Goal: Task Accomplishment & Management: Use online tool/utility

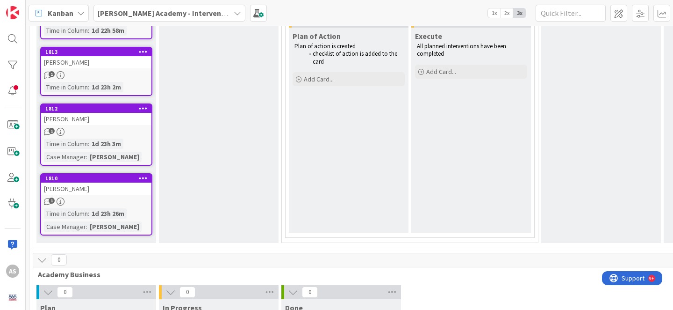
scroll to position [514, 0]
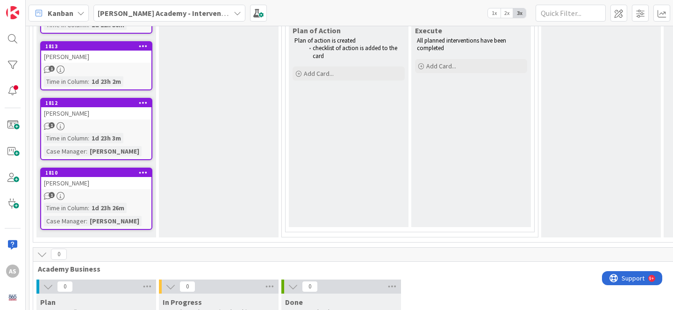
click at [108, 182] on div "[PERSON_NAME]" at bounding box center [96, 183] width 110 height 12
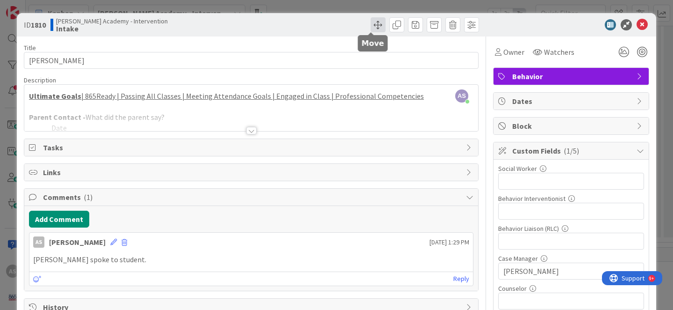
click at [371, 28] on span at bounding box center [378, 24] width 15 height 15
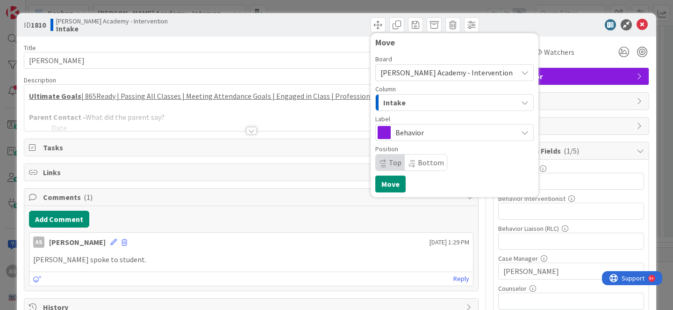
click at [441, 104] on div "Intake" at bounding box center [449, 102] width 137 height 15
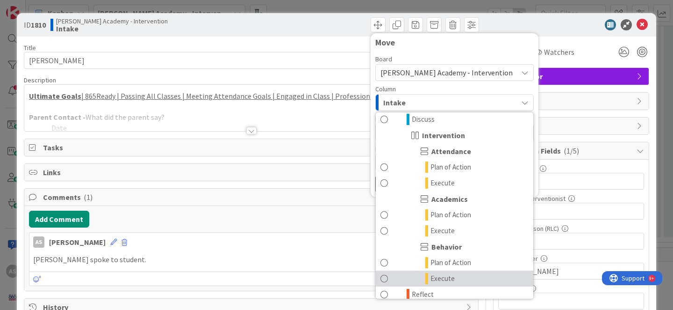
click at [477, 275] on link "Execute" at bounding box center [455, 278] width 158 height 16
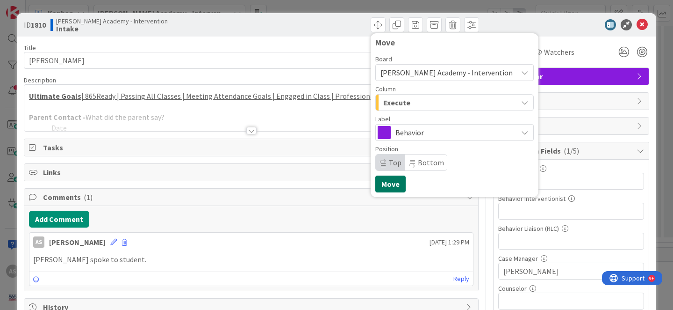
click at [385, 181] on button "Move" at bounding box center [390, 183] width 30 height 17
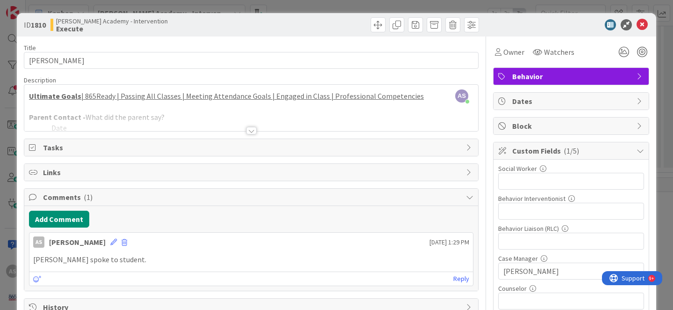
scroll to position [81, 0]
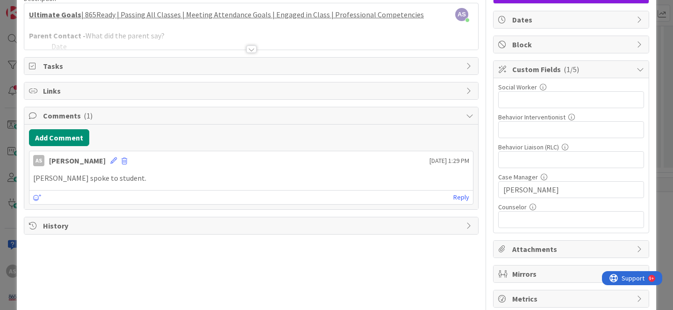
click at [67, 64] on span "Tasks" at bounding box center [252, 65] width 418 height 11
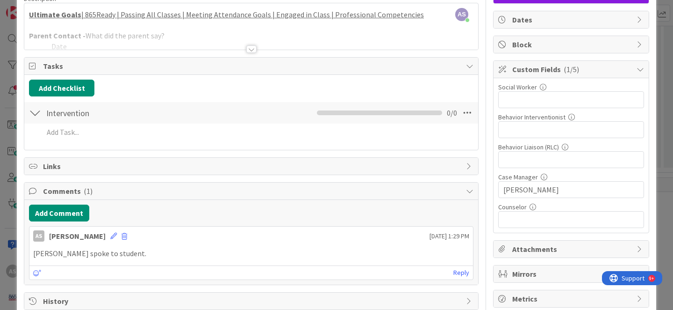
click at [249, 48] on div at bounding box center [251, 48] width 10 height 7
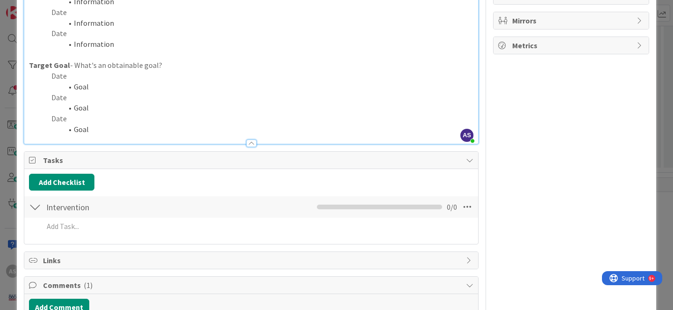
scroll to position [424, 0]
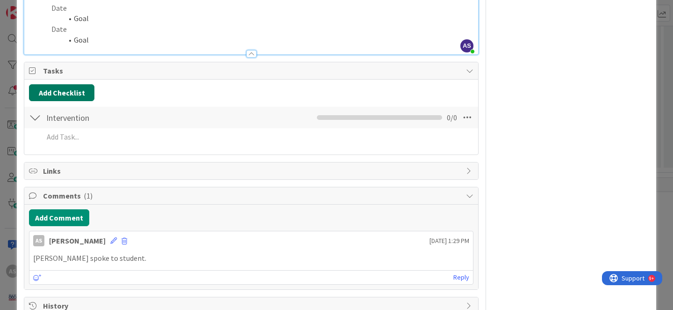
click at [61, 92] on button "Add Checklist" at bounding box center [61, 92] width 65 height 17
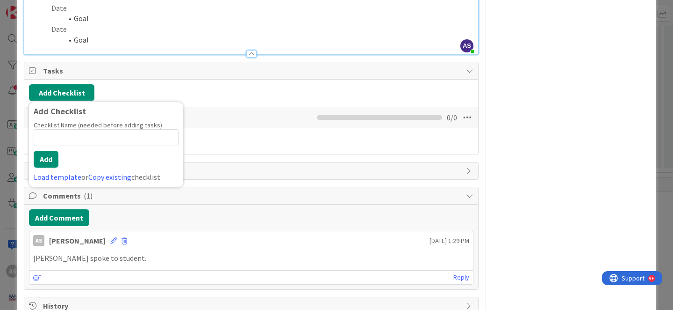
click at [88, 137] on input at bounding box center [106, 137] width 145 height 17
click at [221, 87] on div "Add Checklist Add Checklist Checklist Name (needed before adding tasks) 0 / 64 …" at bounding box center [251, 92] width 445 height 17
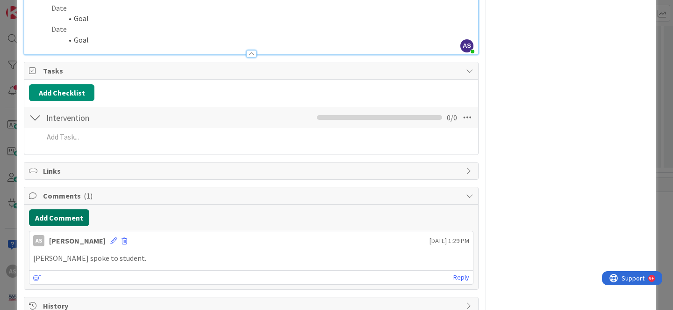
scroll to position [448, 0]
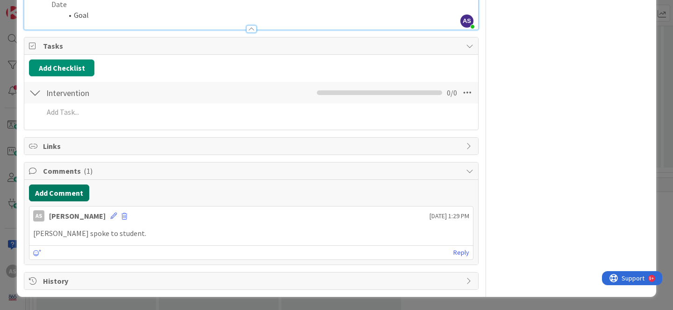
click at [69, 196] on button "Add Comment" at bounding box center [59, 192] width 60 height 17
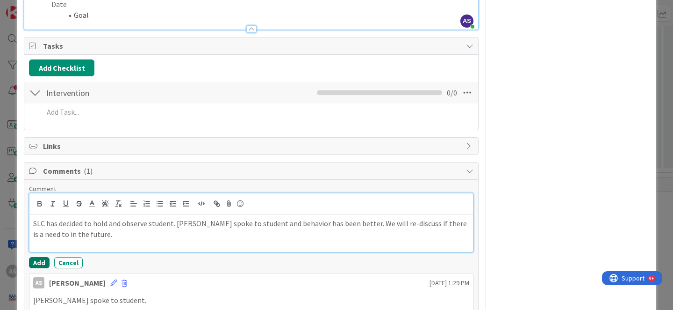
click at [36, 264] on button "Add" at bounding box center [39, 262] width 21 height 11
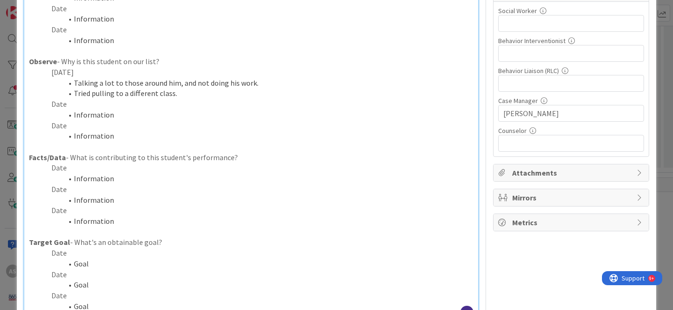
scroll to position [0, 0]
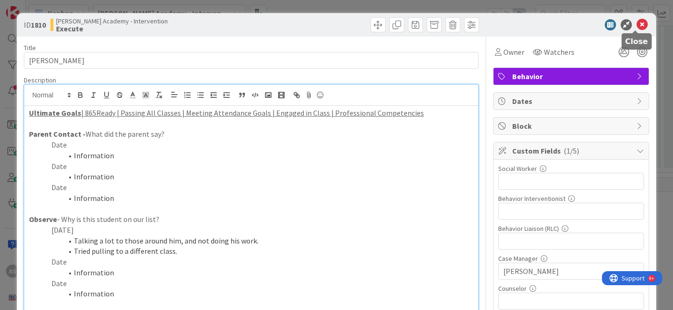
click at [637, 28] on icon at bounding box center [642, 24] width 11 height 11
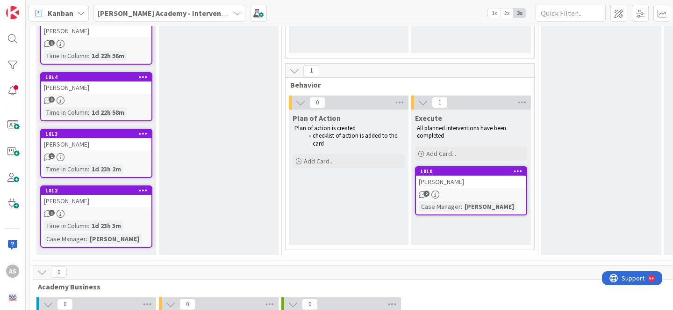
scroll to position [427, 0]
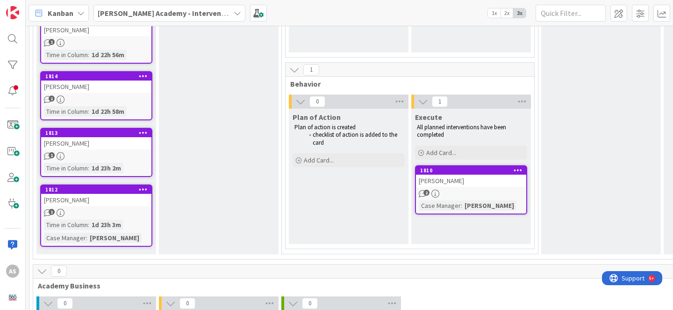
click at [454, 180] on div "[PERSON_NAME]" at bounding box center [471, 180] width 110 height 12
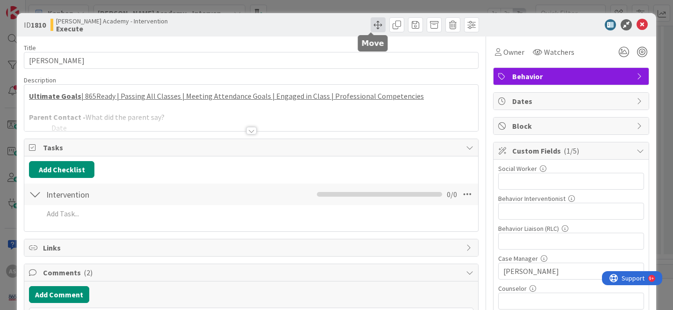
click at [374, 27] on span at bounding box center [378, 24] width 15 height 15
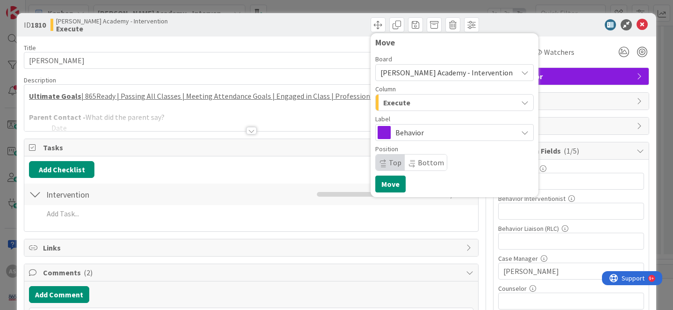
click at [422, 99] on div "Execute" at bounding box center [449, 102] width 137 height 15
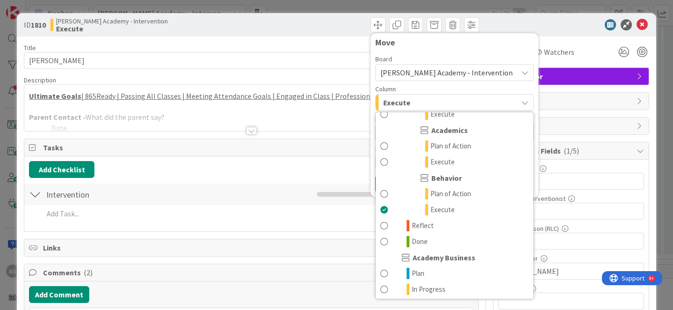
scroll to position [113, 0]
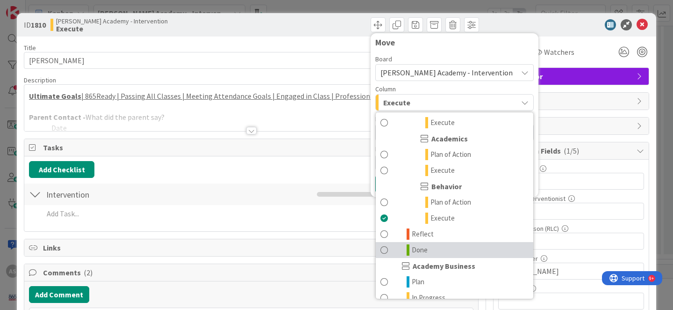
click at [425, 248] on link "Done" at bounding box center [455, 250] width 158 height 16
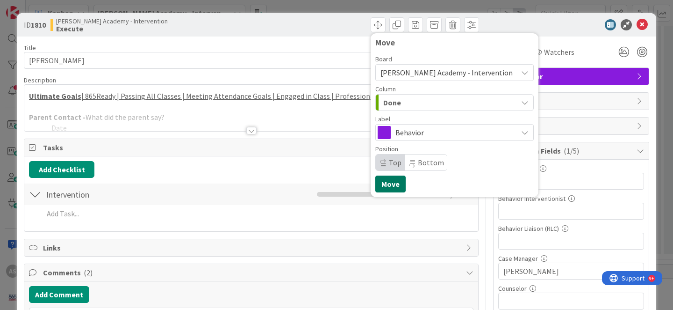
click at [386, 189] on button "Move" at bounding box center [390, 183] width 30 height 17
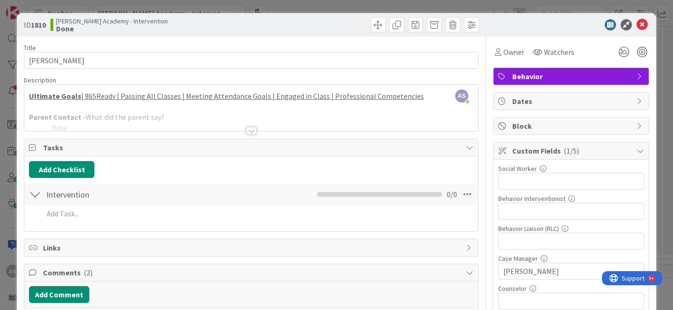
click at [637, 26] on icon at bounding box center [642, 24] width 11 height 11
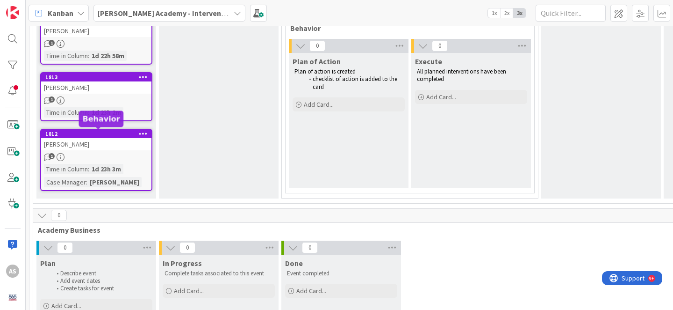
scroll to position [483, 0]
click at [105, 143] on div "[PERSON_NAME]" at bounding box center [96, 143] width 110 height 12
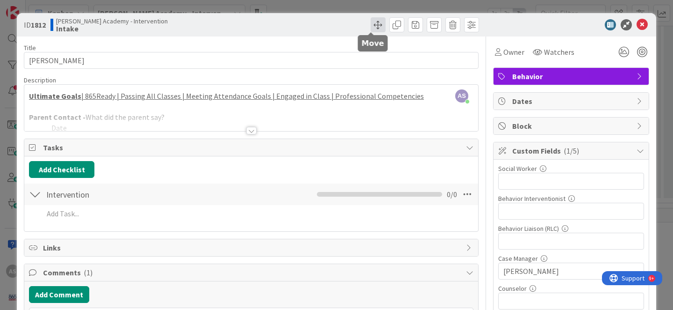
click at [371, 23] on span at bounding box center [378, 24] width 15 height 15
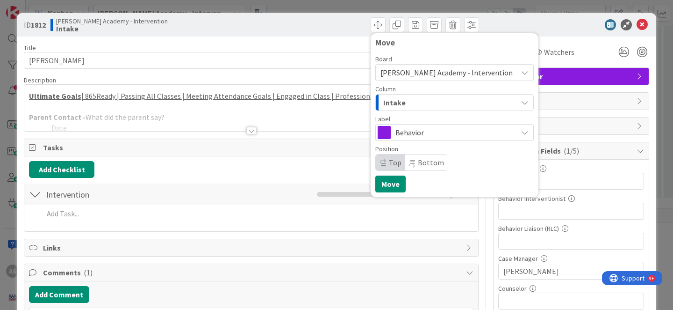
click at [424, 105] on div "Intake" at bounding box center [449, 102] width 137 height 15
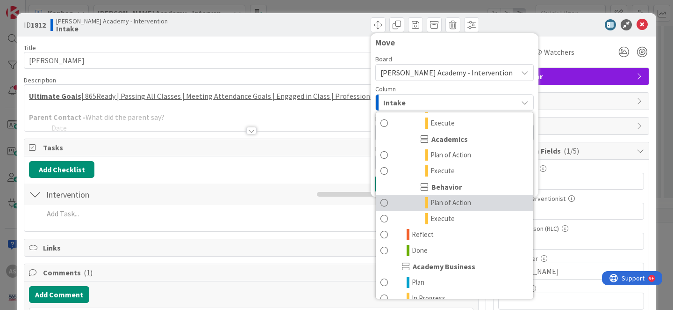
scroll to position [113, 0]
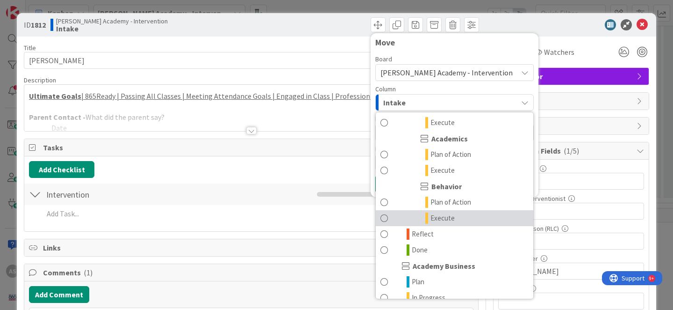
click at [448, 212] on link "Execute" at bounding box center [455, 218] width 158 height 16
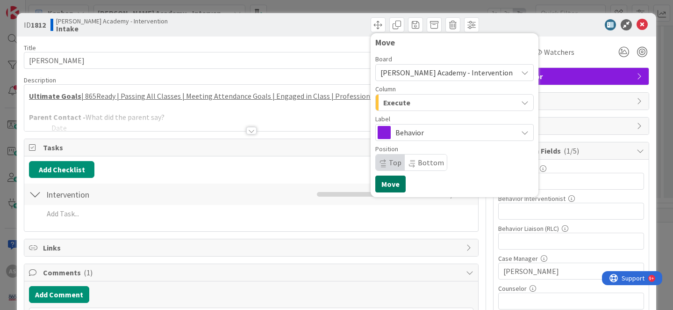
click at [386, 181] on button "Move" at bounding box center [390, 183] width 30 height 17
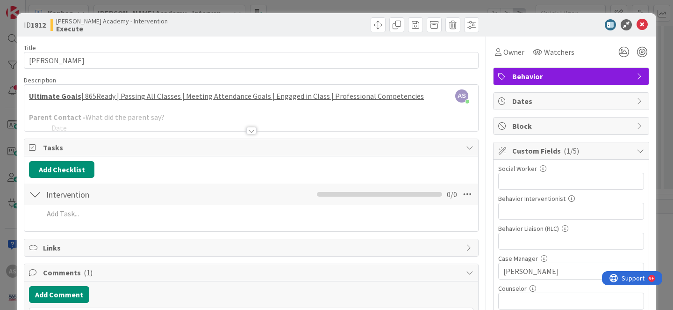
click at [246, 130] on div at bounding box center [251, 130] width 10 height 7
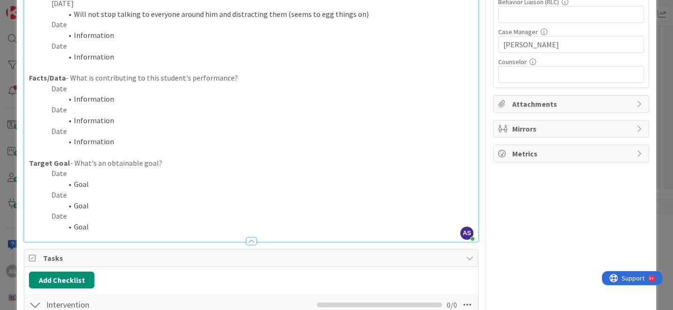
scroll to position [227, 0]
click at [249, 238] on div at bounding box center [251, 240] width 10 height 7
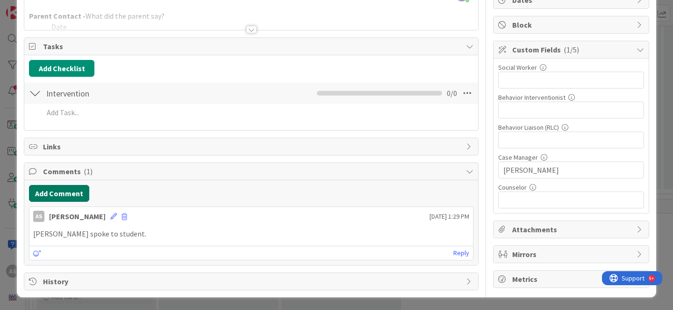
click at [72, 196] on button "Add Comment" at bounding box center [59, 193] width 60 height 17
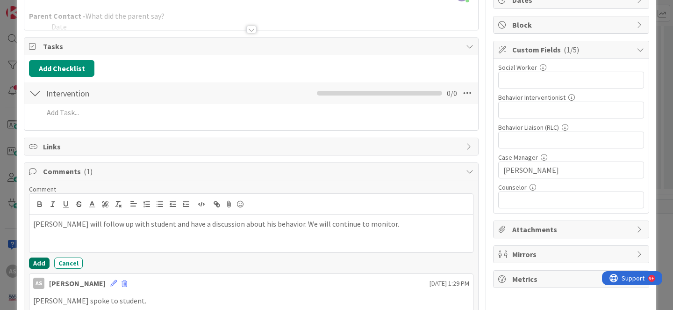
click at [35, 266] on button "Add" at bounding box center [39, 262] width 21 height 11
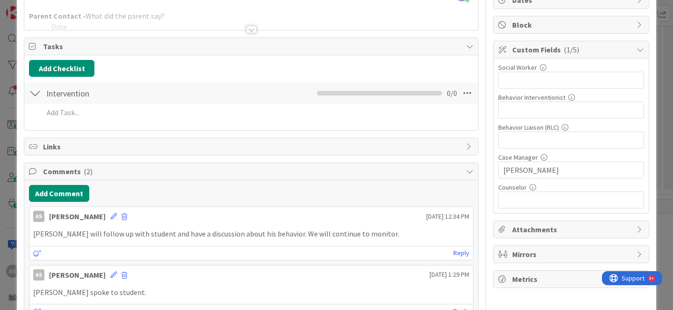
scroll to position [0, 0]
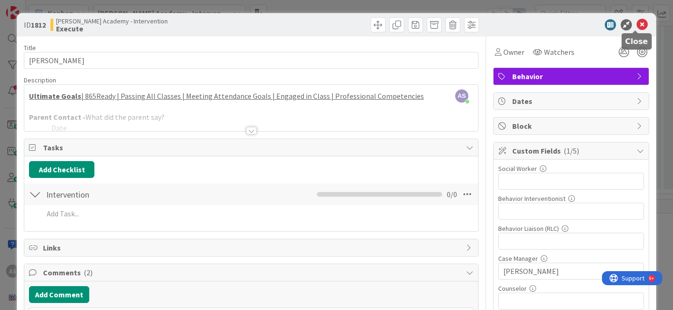
click at [637, 26] on icon at bounding box center [642, 24] width 11 height 11
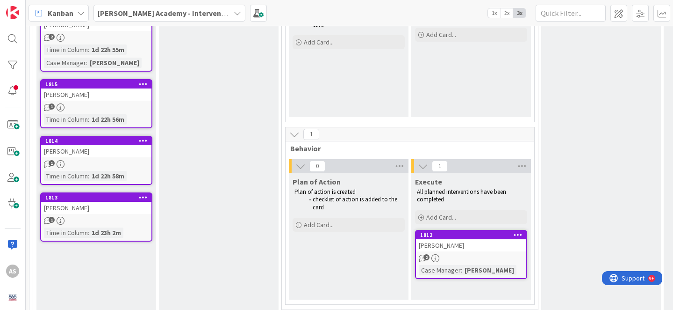
scroll to position [366, 0]
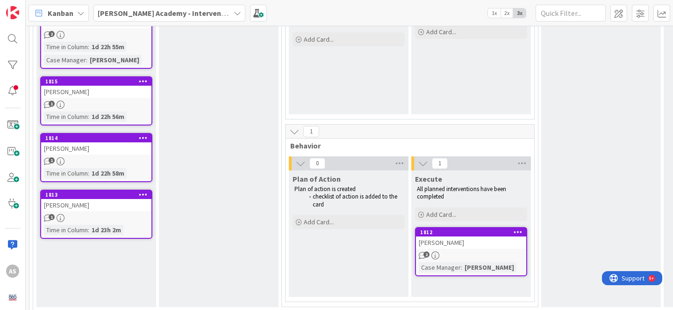
click at [102, 204] on div "[PERSON_NAME]" at bounding box center [96, 205] width 110 height 12
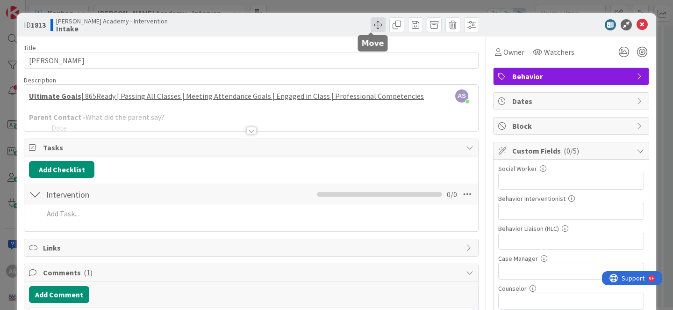
click at [373, 21] on span at bounding box center [378, 24] width 15 height 15
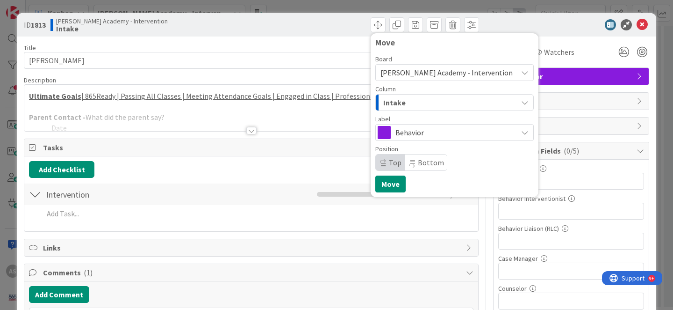
click at [420, 139] on div "Behavior" at bounding box center [454, 132] width 158 height 17
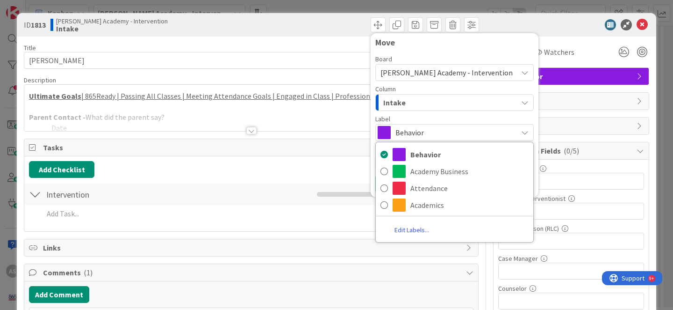
click at [432, 102] on div "Intake" at bounding box center [449, 102] width 137 height 15
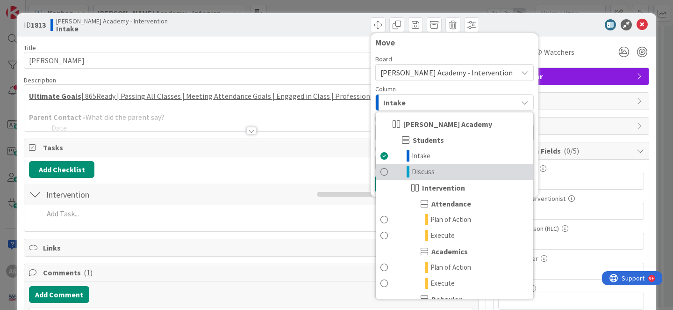
click at [442, 175] on link "Discuss" at bounding box center [455, 172] width 158 height 16
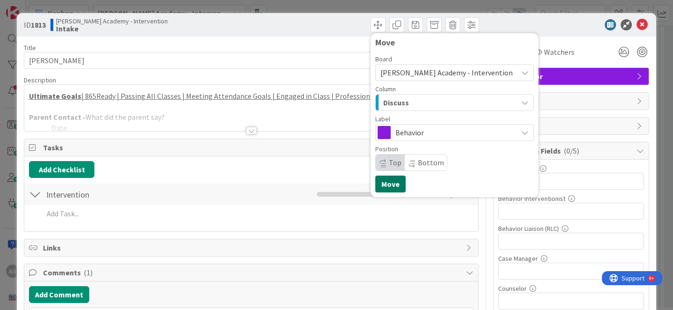
click at [382, 180] on button "Move" at bounding box center [390, 183] width 30 height 17
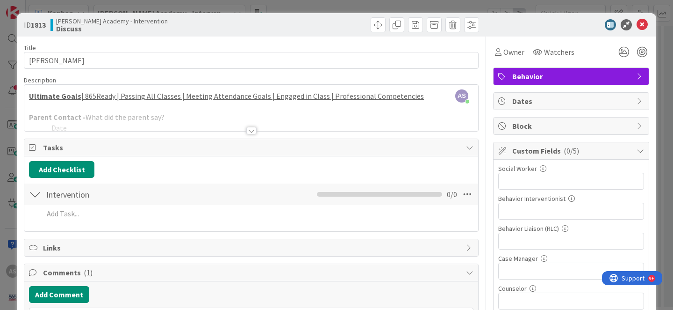
click at [249, 130] on div at bounding box center [251, 130] width 10 height 7
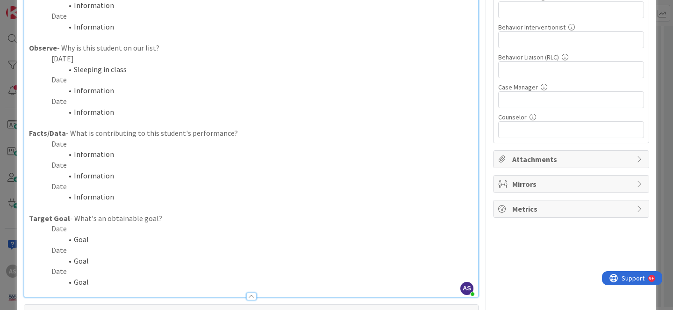
scroll to position [172, 0]
drag, startPoint x: 116, startPoint y: 156, endPoint x: 63, endPoint y: 155, distance: 53.8
click at [63, 155] on li "Information" at bounding box center [256, 153] width 433 height 11
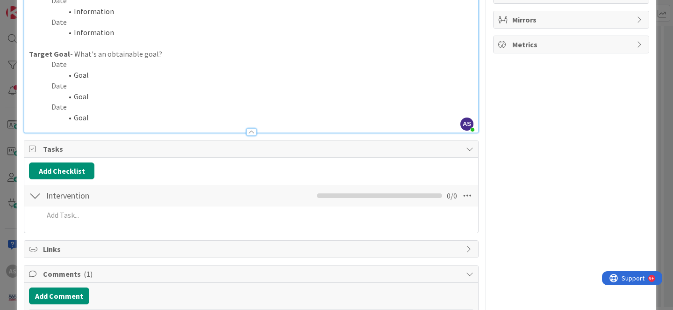
click at [248, 131] on div at bounding box center [251, 131] width 10 height 7
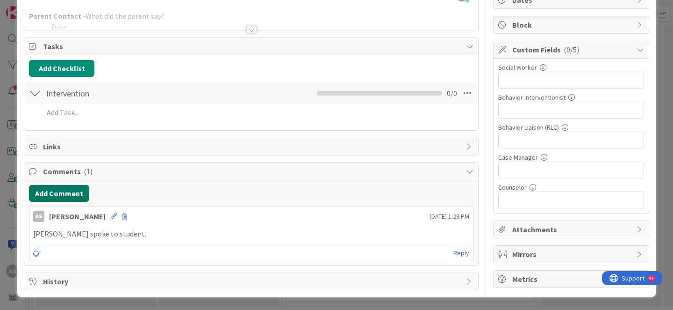
click at [43, 192] on button "Add Comment" at bounding box center [59, 193] width 60 height 17
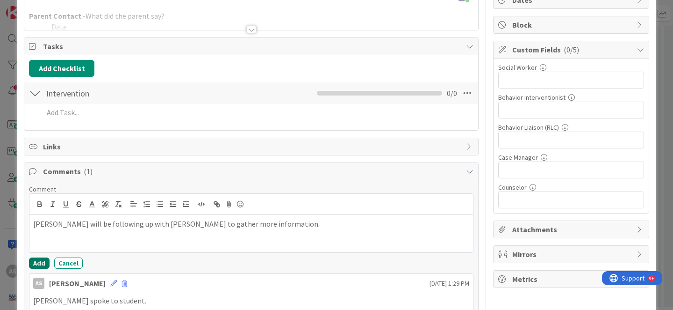
click at [39, 263] on button "Add" at bounding box center [39, 262] width 21 height 11
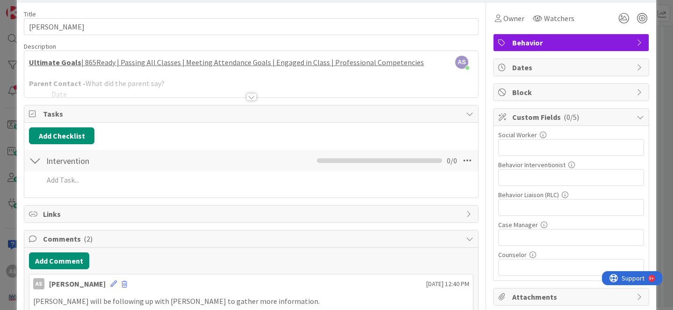
scroll to position [0, 0]
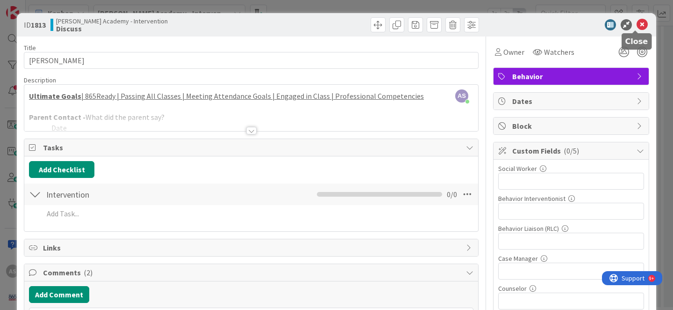
click at [638, 26] on icon at bounding box center [642, 24] width 11 height 11
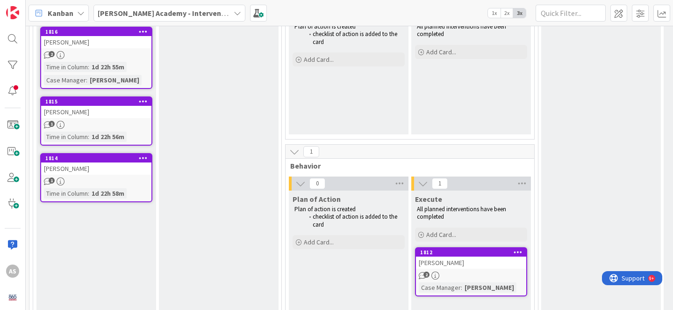
scroll to position [341, 0]
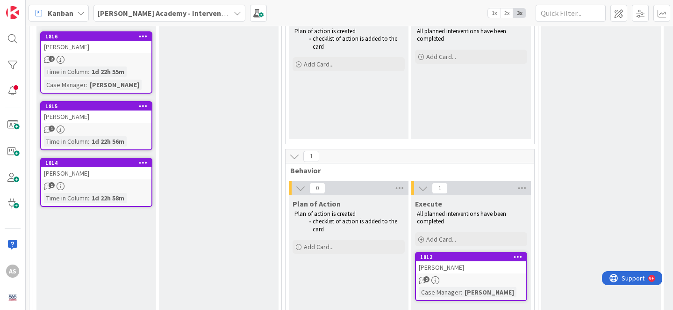
click at [100, 116] on div "[PERSON_NAME]" at bounding box center [96, 116] width 110 height 12
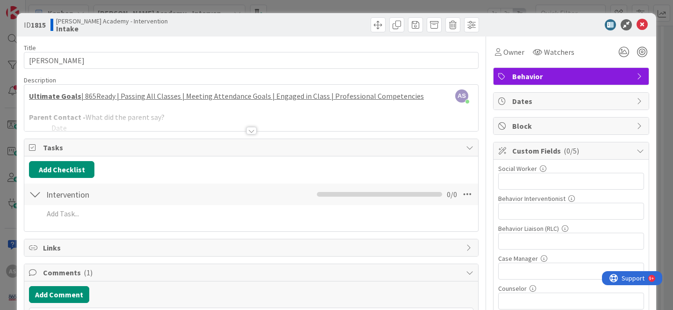
click at [247, 130] on div at bounding box center [251, 130] width 10 height 7
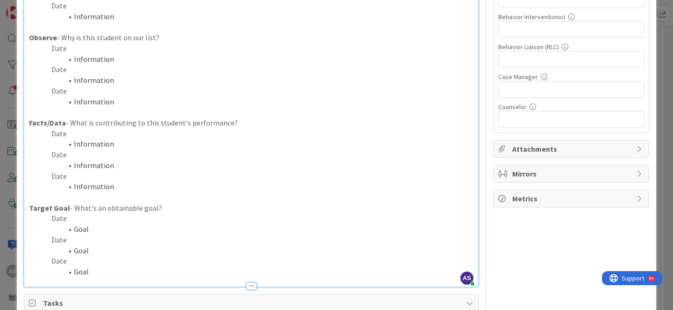
scroll to position [199, 0]
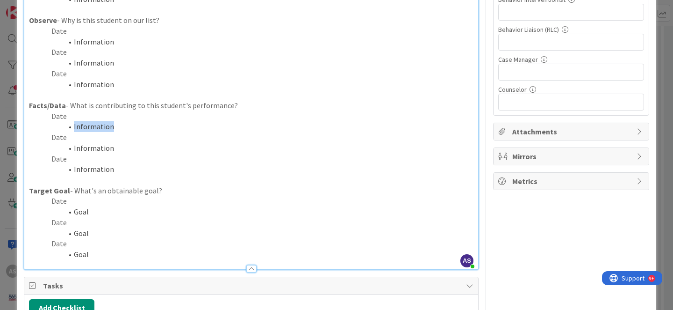
drag, startPoint x: 127, startPoint y: 128, endPoint x: 67, endPoint y: 127, distance: 59.4
click at [67, 127] on li "Information" at bounding box center [256, 126] width 433 height 11
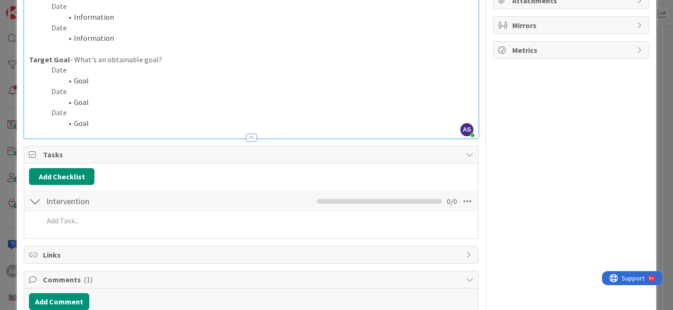
scroll to position [383, 0]
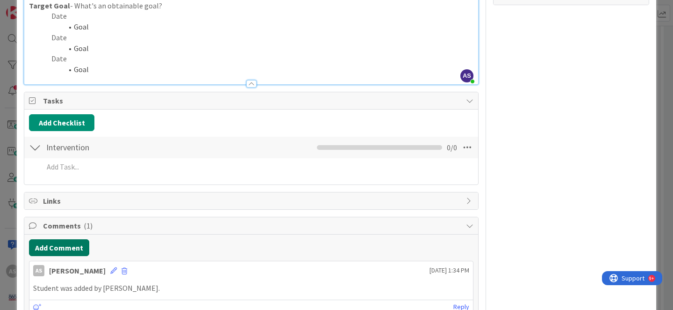
click at [66, 244] on button "Add Comment" at bounding box center [59, 247] width 60 height 17
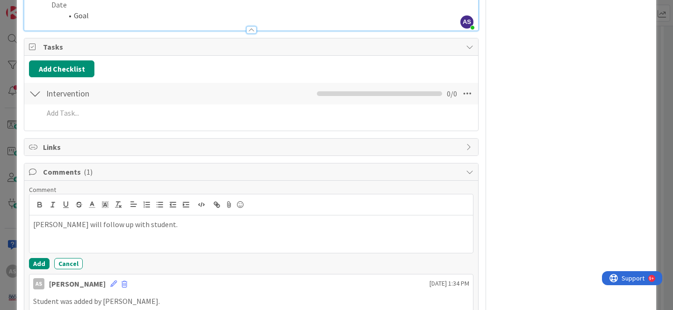
scroll to position [445, 0]
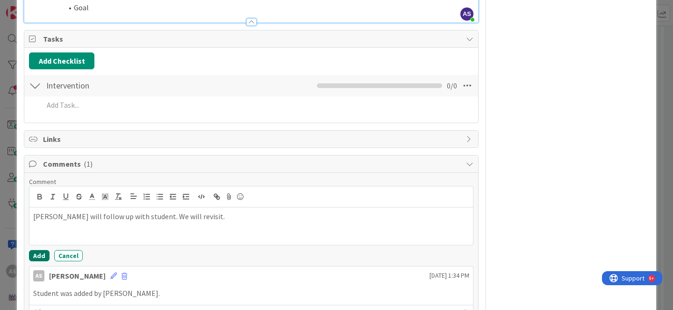
click at [45, 253] on button "Add" at bounding box center [39, 255] width 21 height 11
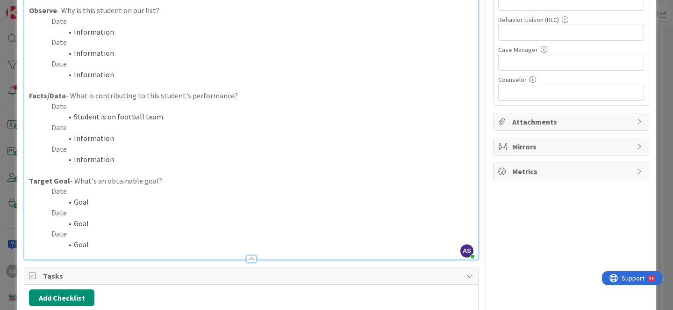
scroll to position [0, 0]
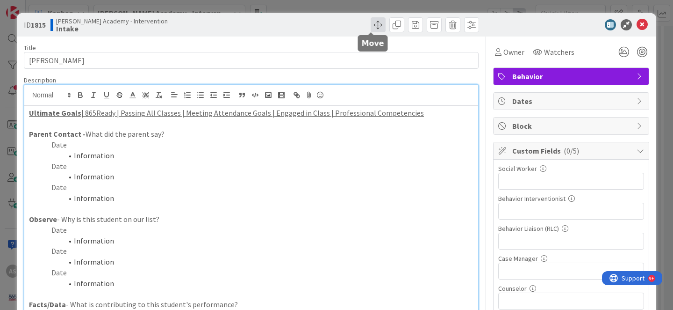
click at [371, 29] on span at bounding box center [378, 24] width 15 height 15
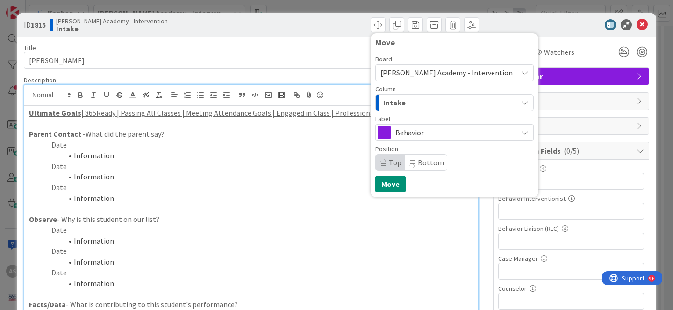
click at [423, 104] on div "Intake" at bounding box center [449, 102] width 137 height 15
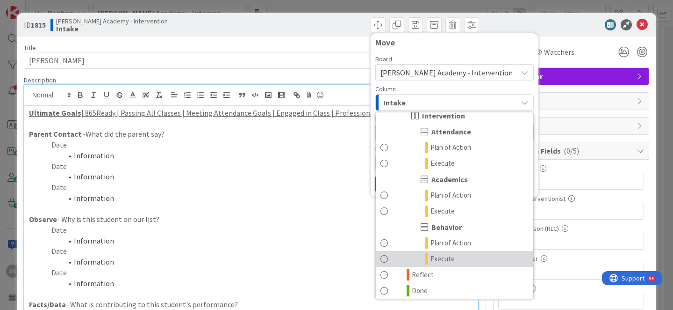
scroll to position [73, 0]
click at [455, 255] on link "Execute" at bounding box center [455, 257] width 158 height 16
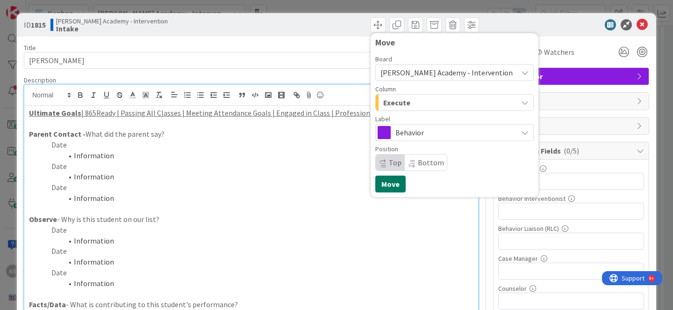
click at [379, 188] on button "Move" at bounding box center [390, 183] width 30 height 17
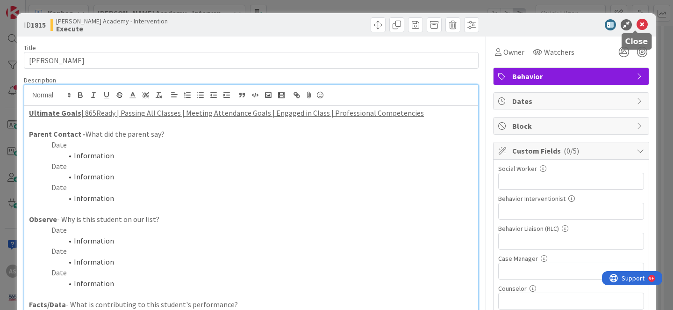
click at [637, 26] on icon at bounding box center [642, 24] width 11 height 11
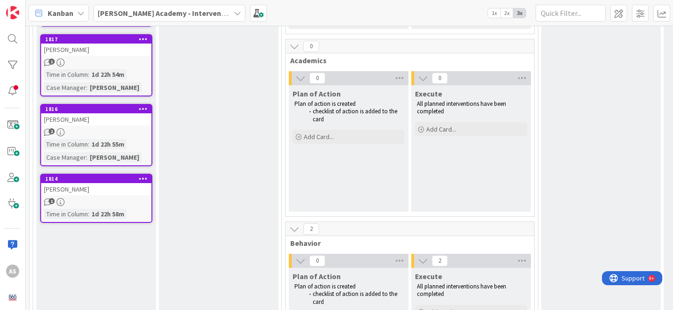
scroll to position [238, 0]
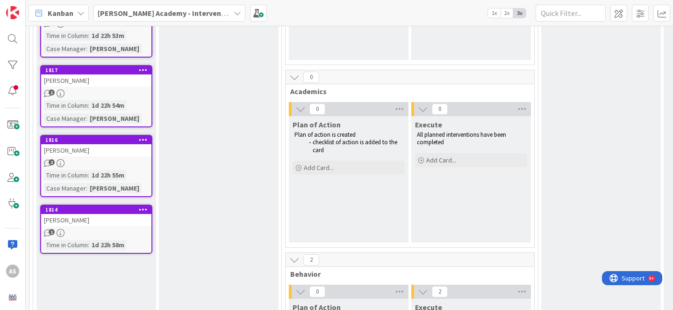
click at [121, 153] on div "[PERSON_NAME]" at bounding box center [96, 150] width 110 height 12
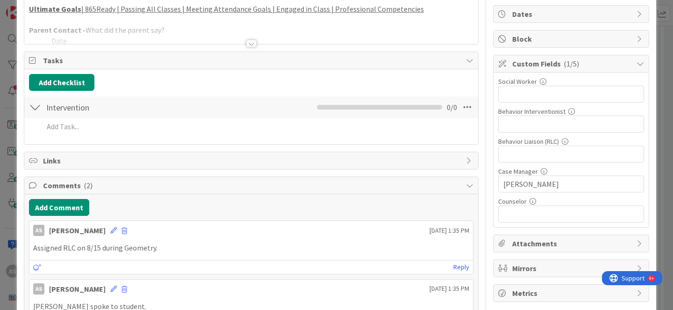
scroll to position [89, 0]
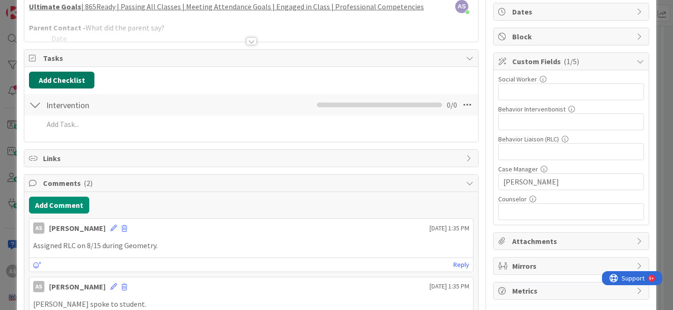
click at [69, 78] on button "Add Checklist" at bounding box center [61, 80] width 65 height 17
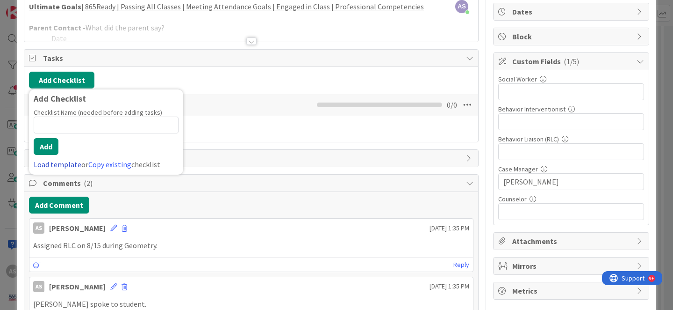
click at [50, 165] on link "Load template" at bounding box center [58, 163] width 48 height 9
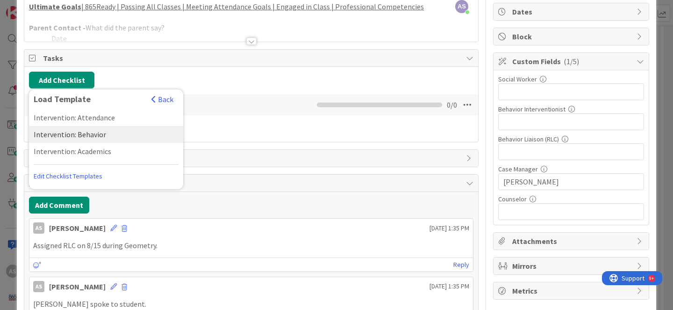
click at [120, 134] on div "Intervention: Behavior" at bounding box center [106, 134] width 154 height 17
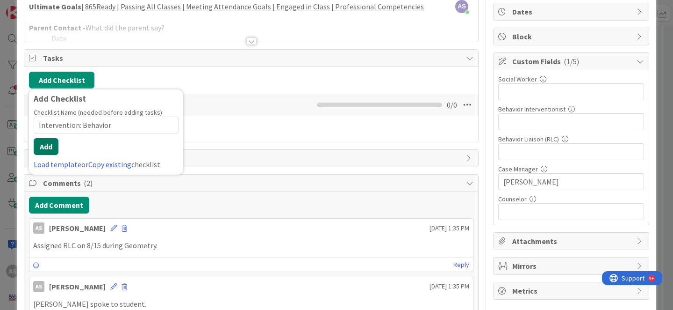
click at [43, 152] on button "Add" at bounding box center [46, 146] width 25 height 17
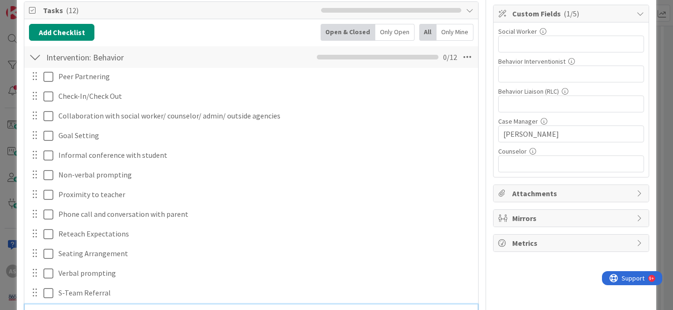
scroll to position [151, 0]
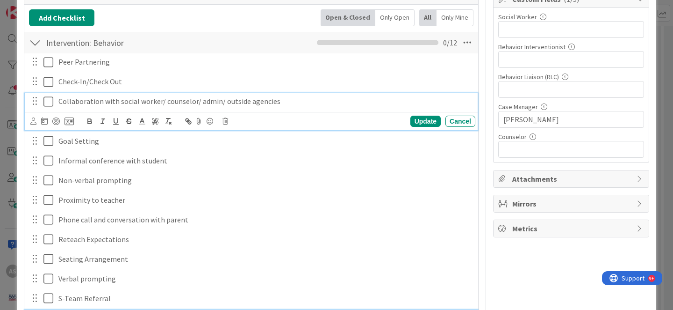
click at [49, 106] on icon at bounding box center [50, 101] width 14 height 11
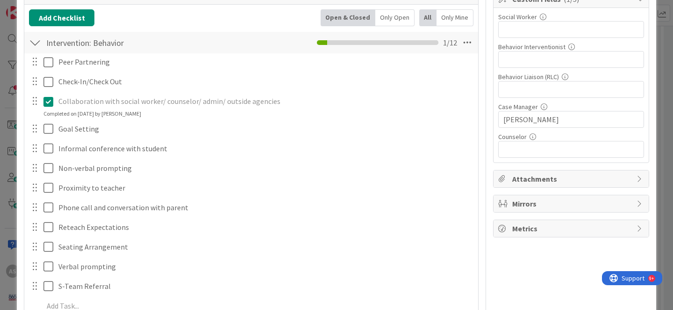
click at [49, 99] on icon at bounding box center [50, 101] width 14 height 11
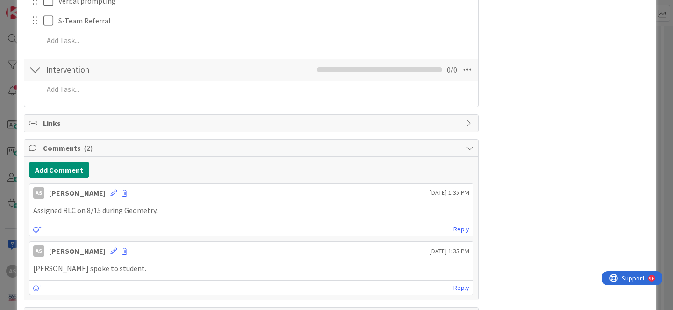
scroll to position [430, 0]
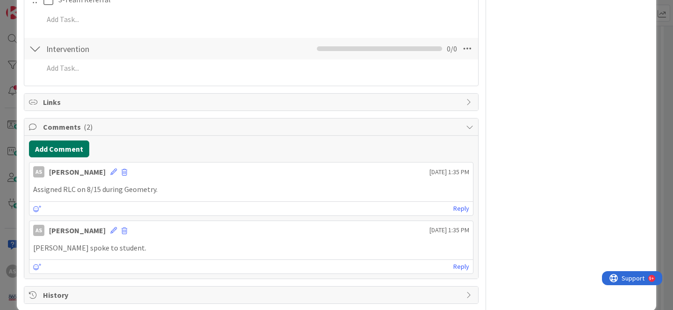
click at [77, 157] on button "Add Comment" at bounding box center [59, 148] width 60 height 17
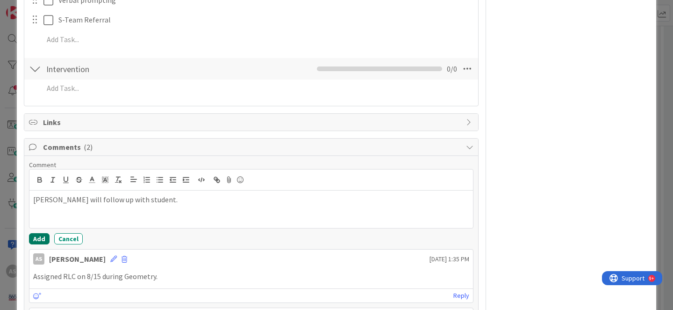
click at [39, 236] on button "Add" at bounding box center [39, 238] width 21 height 11
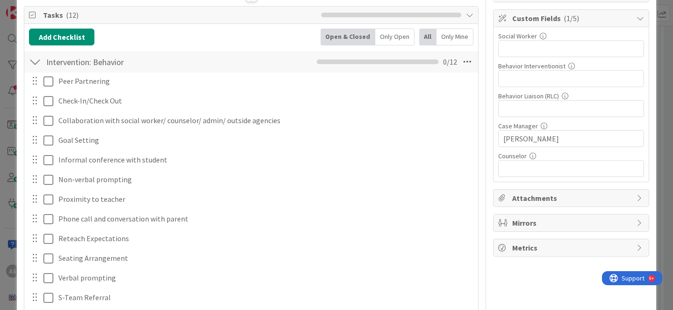
scroll to position [0, 0]
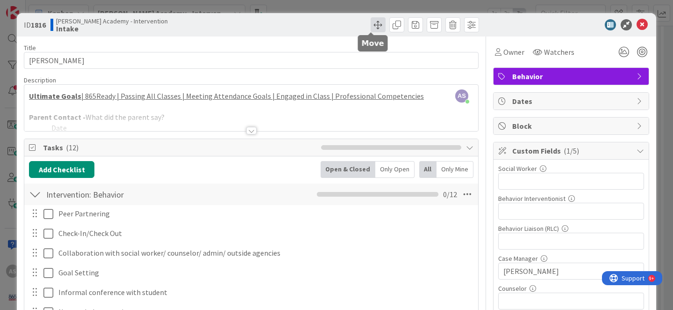
click at [376, 27] on span at bounding box center [378, 24] width 15 height 15
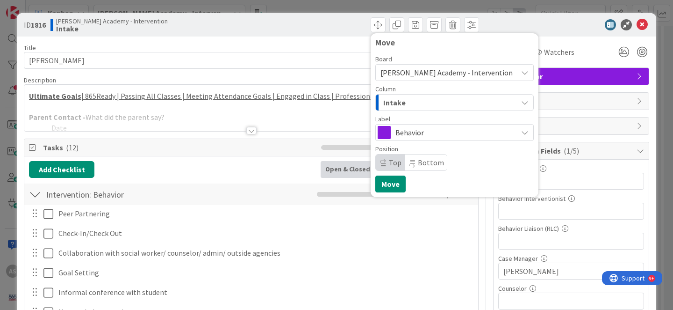
click at [428, 99] on div "Intake" at bounding box center [449, 102] width 137 height 15
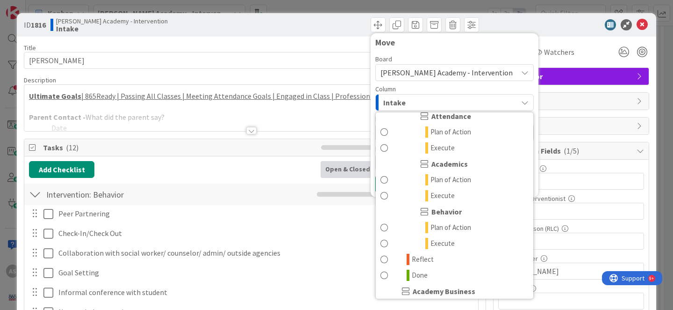
scroll to position [88, 0]
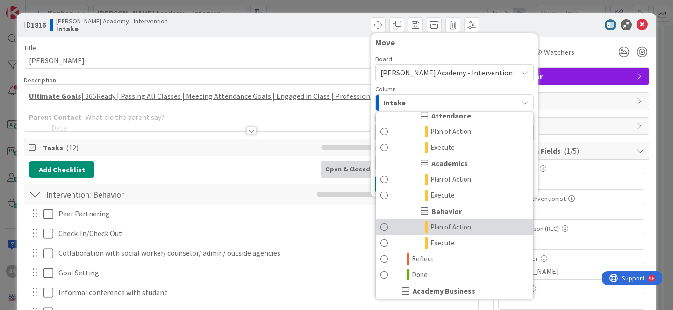
click at [439, 223] on span "Plan of Action" at bounding box center [451, 226] width 41 height 11
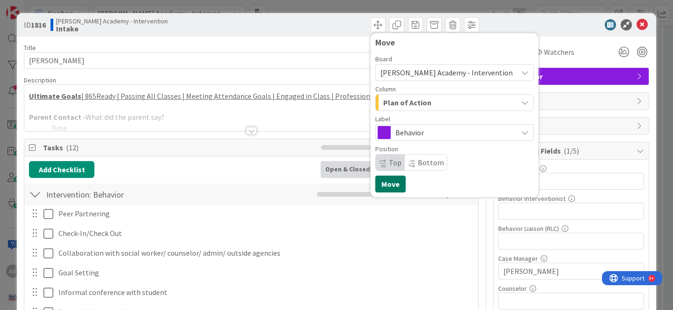
click at [389, 183] on button "Move" at bounding box center [390, 183] width 30 height 17
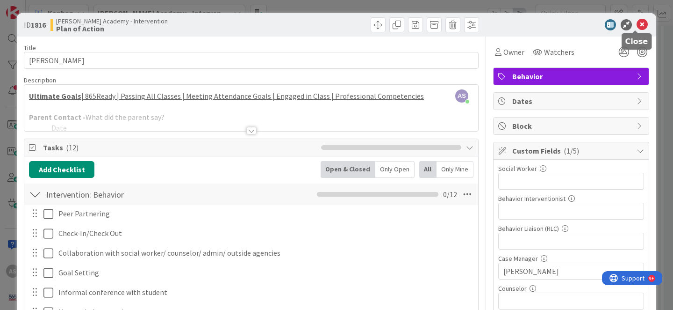
click at [638, 27] on icon at bounding box center [642, 24] width 11 height 11
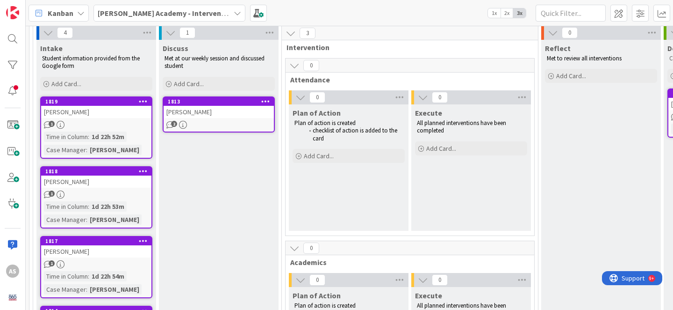
scroll to position [171, 0]
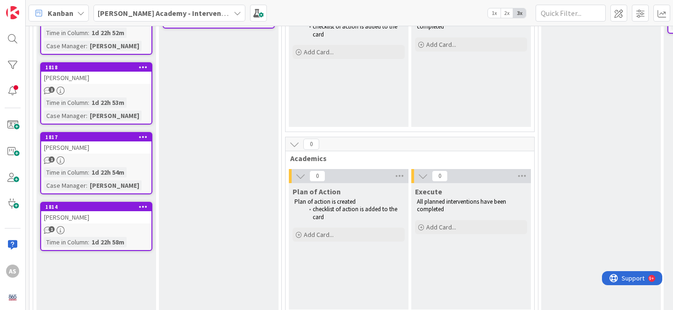
click at [96, 148] on div "[PERSON_NAME]" at bounding box center [96, 147] width 110 height 12
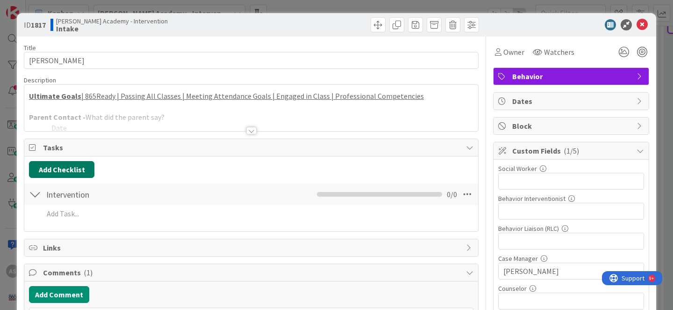
click at [55, 175] on button "Add Checklist" at bounding box center [61, 169] width 65 height 17
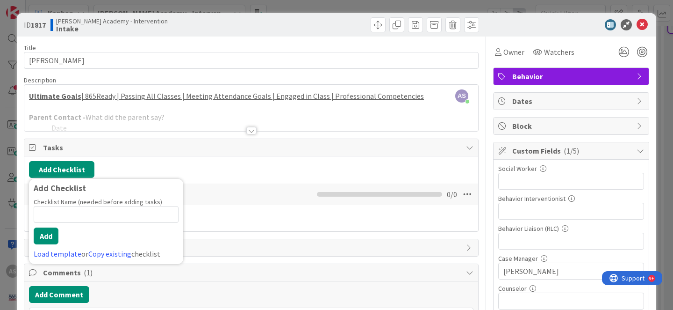
click at [54, 217] on input at bounding box center [106, 214] width 145 height 17
type input "b"
click at [50, 257] on link "Load template" at bounding box center [58, 253] width 48 height 9
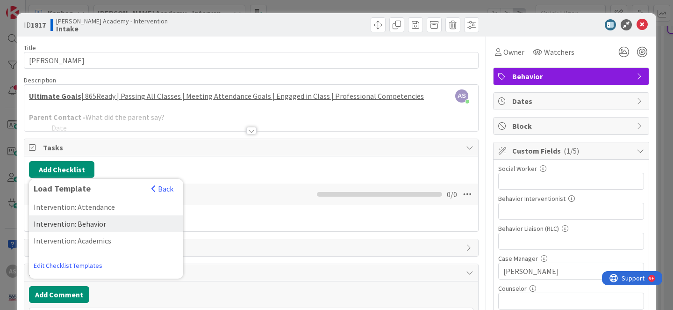
click at [72, 225] on div "Intervention: Behavior" at bounding box center [106, 223] width 154 height 17
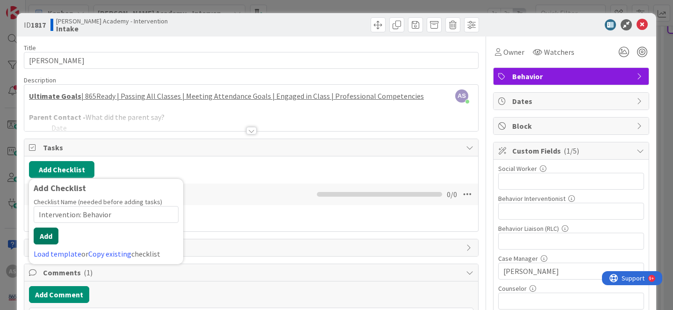
click at [43, 234] on button "Add" at bounding box center [46, 235] width 25 height 17
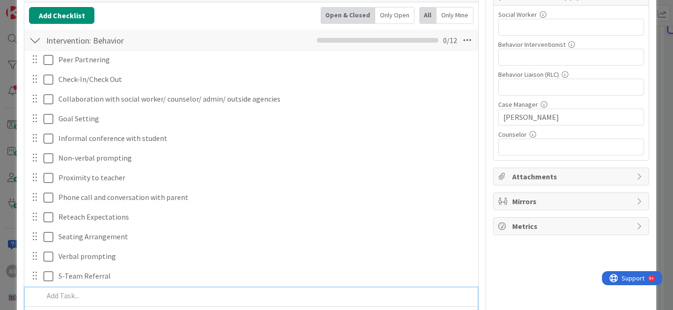
scroll to position [153, 0]
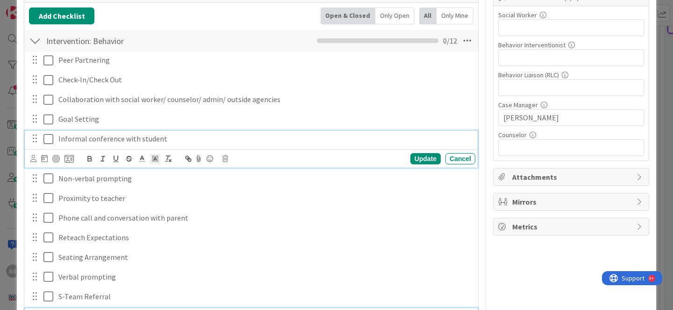
click at [50, 136] on icon at bounding box center [50, 138] width 14 height 11
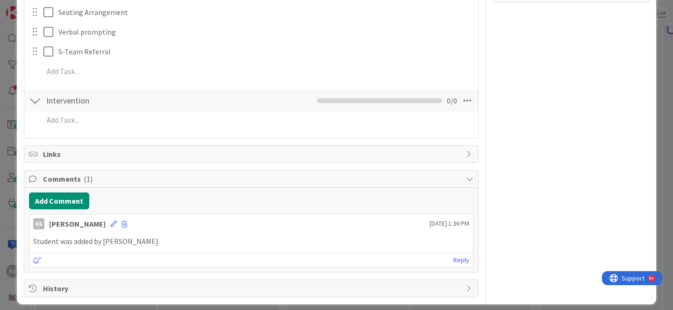
scroll to position [393, 0]
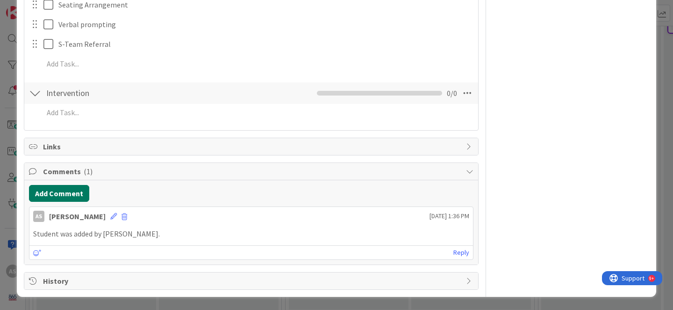
click at [69, 197] on button "Add Comment" at bounding box center [59, 193] width 60 height 17
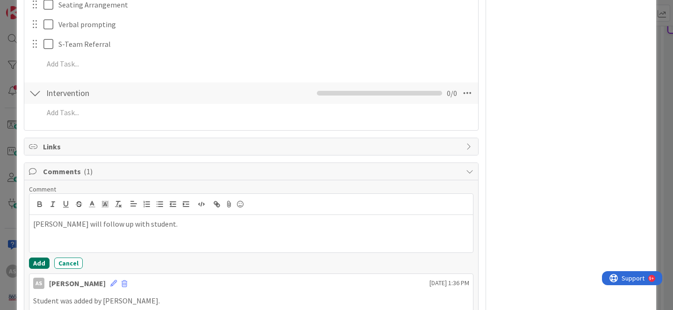
click at [39, 262] on button "Add" at bounding box center [39, 262] width 21 height 11
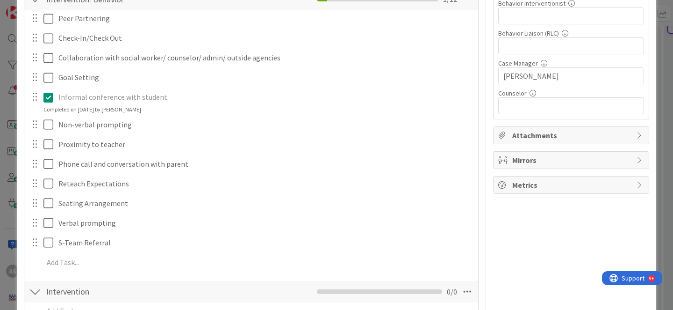
scroll to position [0, 0]
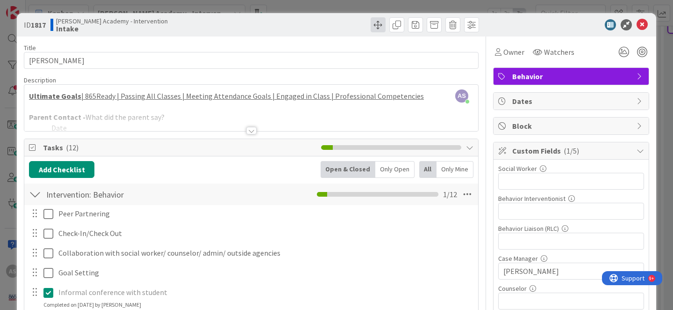
click at [371, 30] on span at bounding box center [378, 24] width 15 height 15
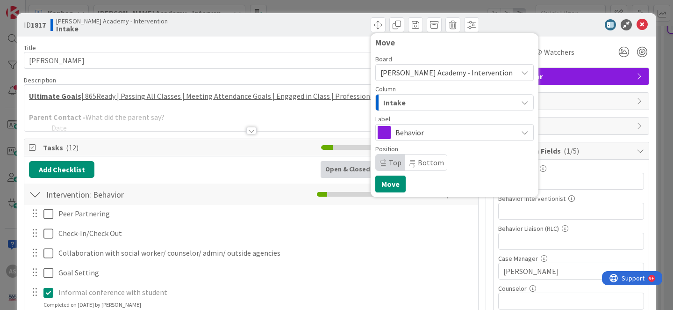
click at [428, 103] on div "Intake" at bounding box center [449, 102] width 137 height 15
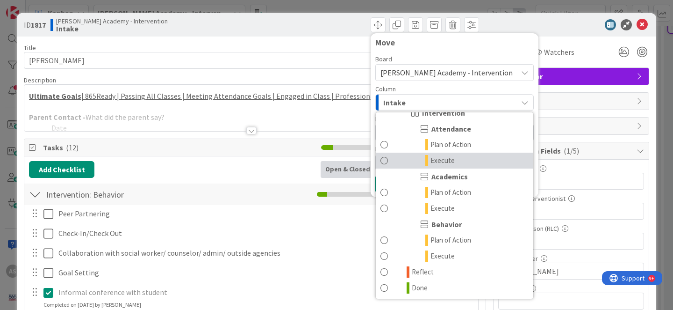
scroll to position [78, 0]
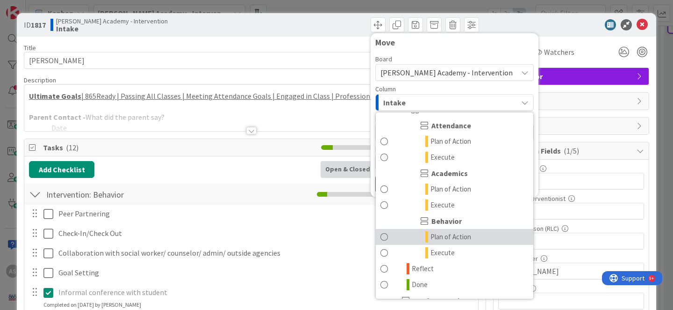
click at [441, 236] on span "Plan of Action" at bounding box center [451, 236] width 41 height 11
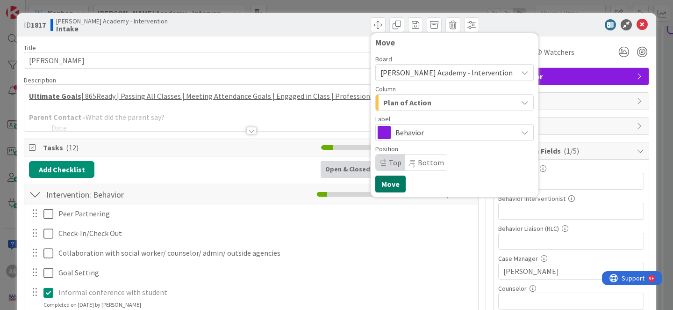
click at [383, 185] on button "Move" at bounding box center [390, 183] width 30 height 17
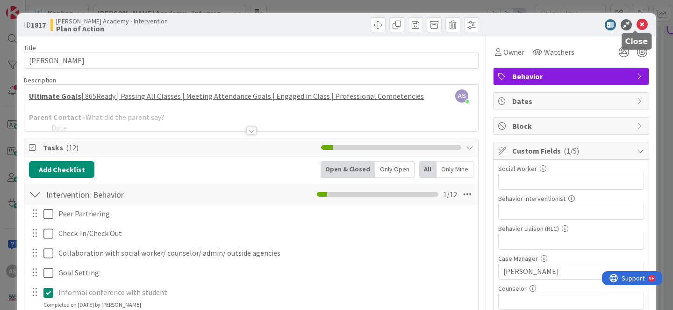
click at [638, 24] on icon at bounding box center [642, 24] width 11 height 11
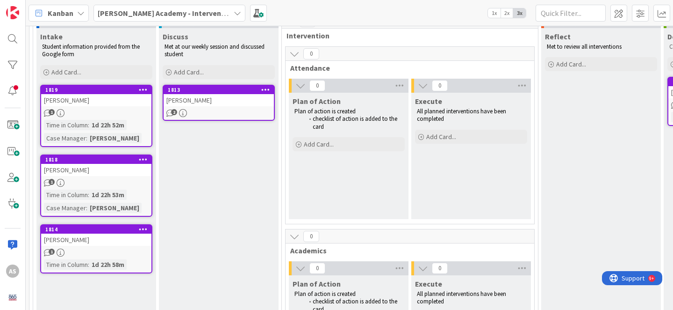
scroll to position [74, 0]
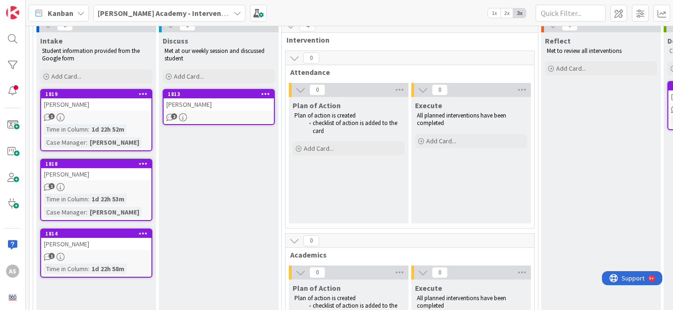
click at [108, 171] on div "[PERSON_NAME]" at bounding box center [96, 174] width 110 height 12
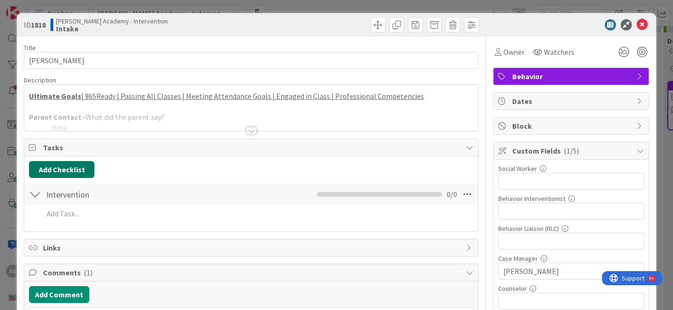
click at [63, 169] on button "Add Checklist" at bounding box center [61, 169] width 65 height 17
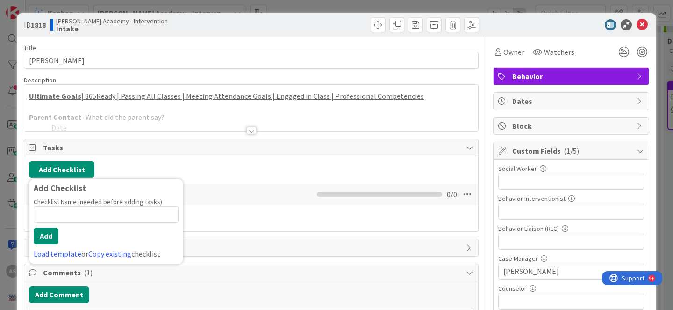
click at [68, 252] on link "Load template" at bounding box center [58, 253] width 48 height 9
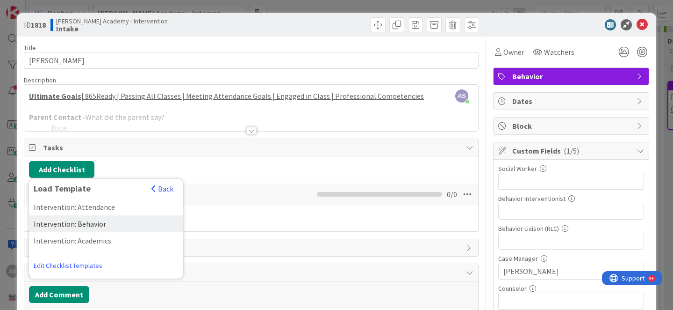
click at [97, 221] on div "Intervention: Behavior" at bounding box center [106, 223] width 154 height 17
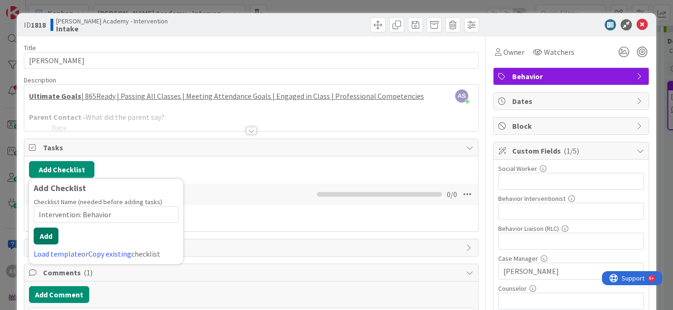
click at [45, 237] on button "Add" at bounding box center [46, 235] width 25 height 17
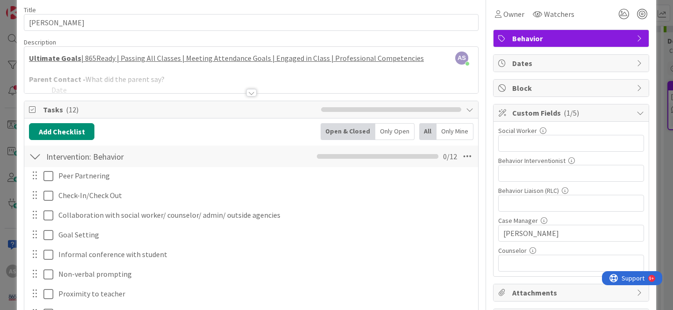
scroll to position [37, 0]
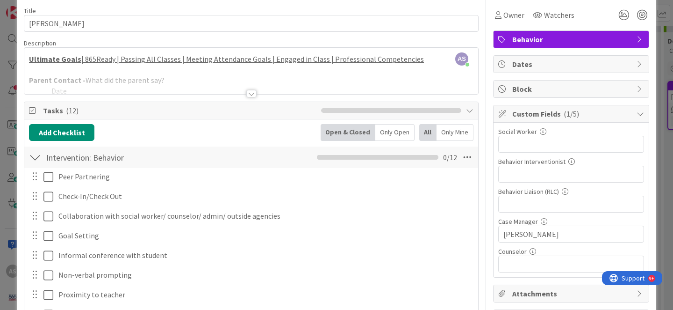
click at [251, 93] on div at bounding box center [251, 93] width 10 height 7
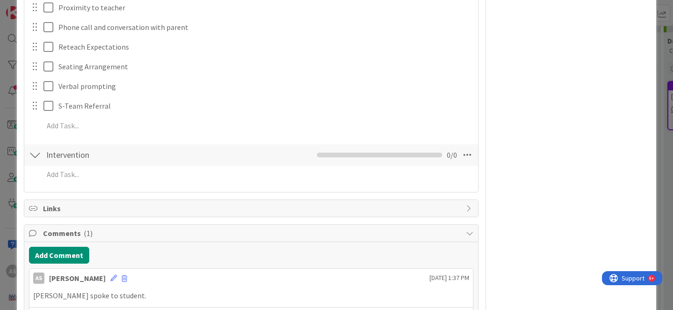
scroll to position [722, 0]
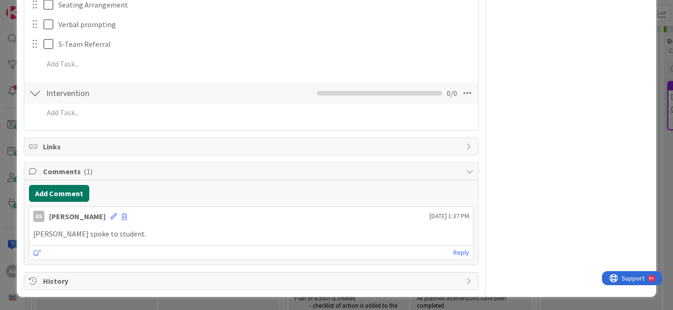
click at [58, 192] on button "Add Comment" at bounding box center [59, 193] width 60 height 17
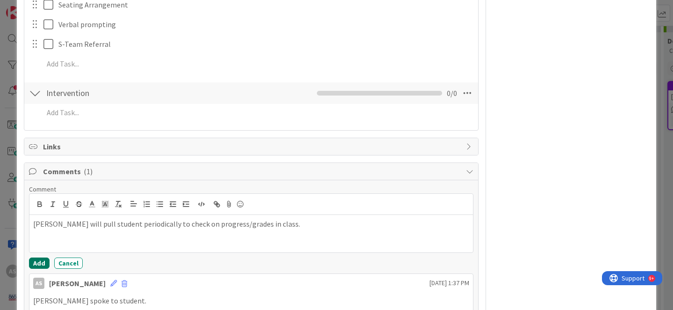
click at [41, 265] on button "Add" at bounding box center [39, 262] width 21 height 11
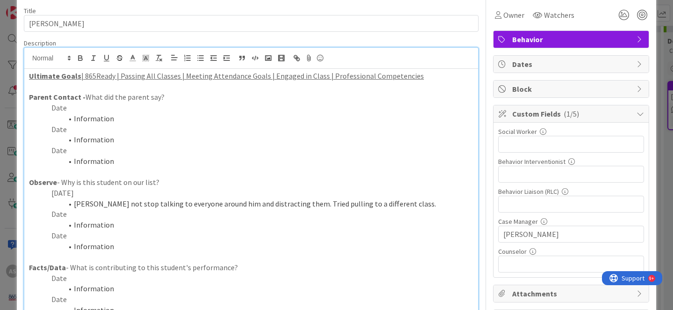
scroll to position [0, 0]
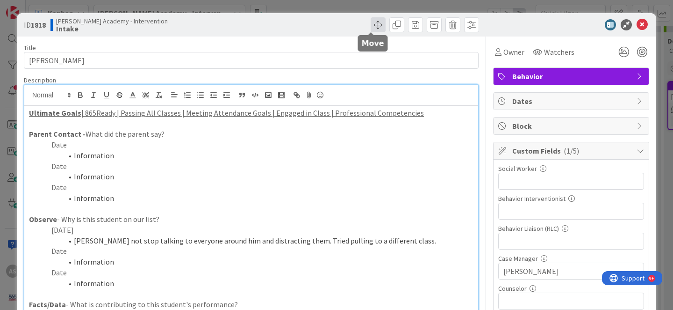
click at [371, 25] on span at bounding box center [378, 24] width 15 height 15
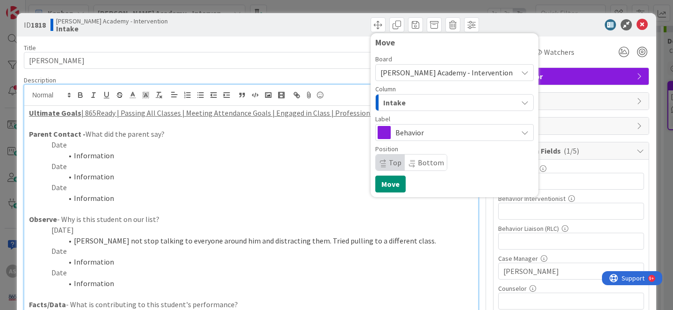
click at [439, 105] on div "Intake" at bounding box center [449, 102] width 137 height 15
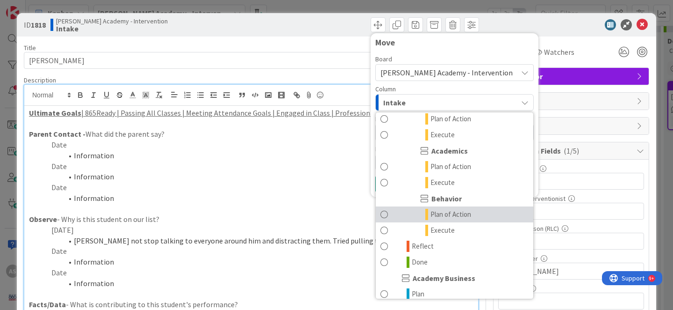
scroll to position [101, 0]
click at [450, 213] on span "Plan of Action" at bounding box center [451, 213] width 41 height 11
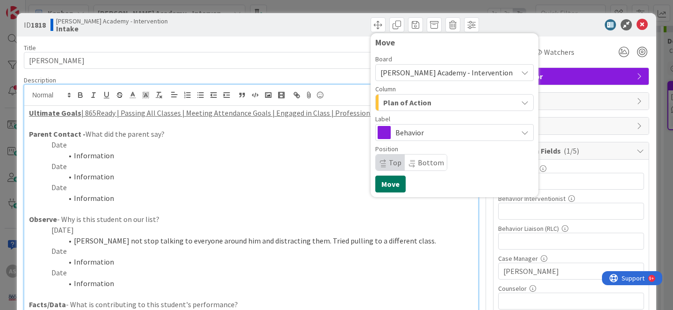
click at [383, 181] on button "Move" at bounding box center [390, 183] width 30 height 17
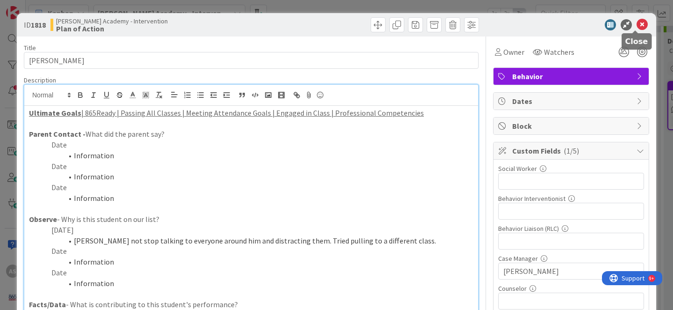
click at [638, 26] on icon at bounding box center [642, 24] width 11 height 11
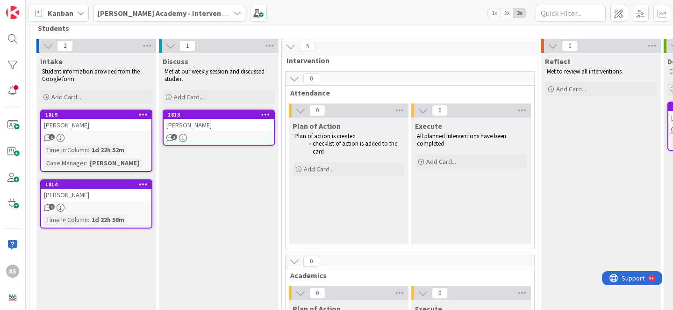
click at [108, 125] on div "[PERSON_NAME]" at bounding box center [96, 125] width 110 height 12
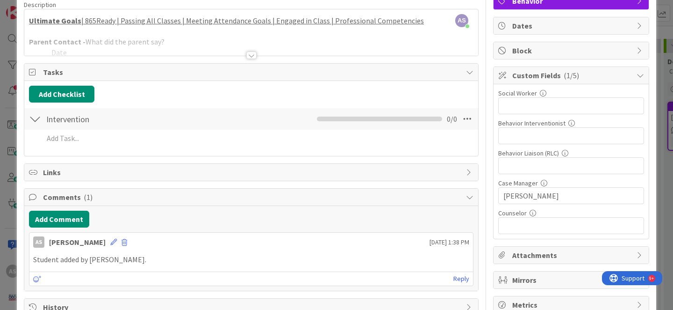
scroll to position [101, 0]
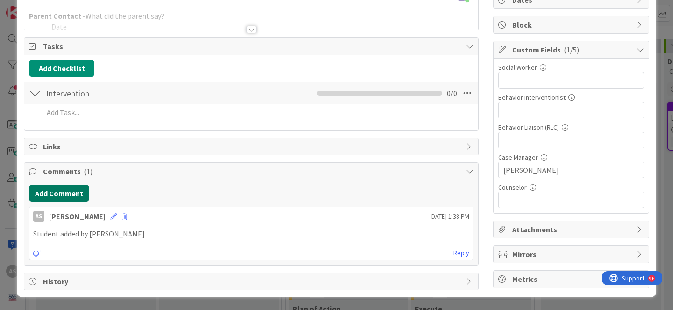
click at [62, 198] on button "Add Comment" at bounding box center [59, 193] width 60 height 17
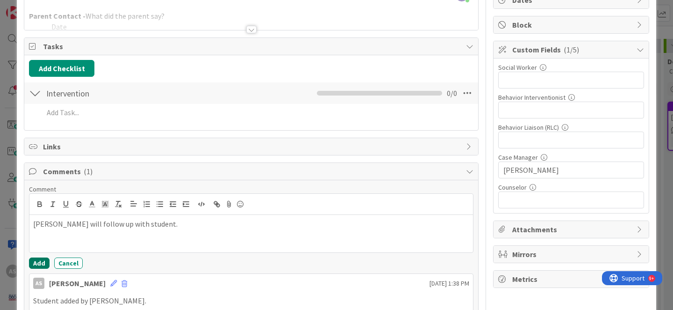
click at [41, 266] on button "Add" at bounding box center [39, 262] width 21 height 11
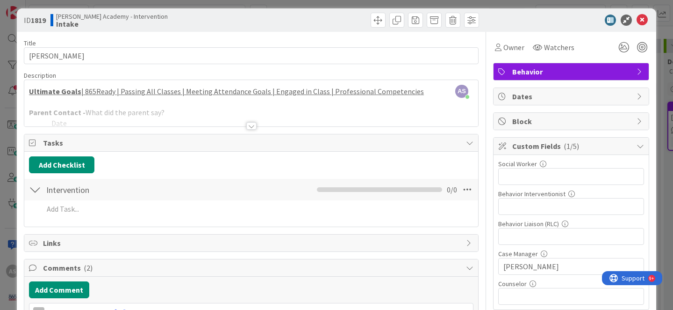
scroll to position [7, 0]
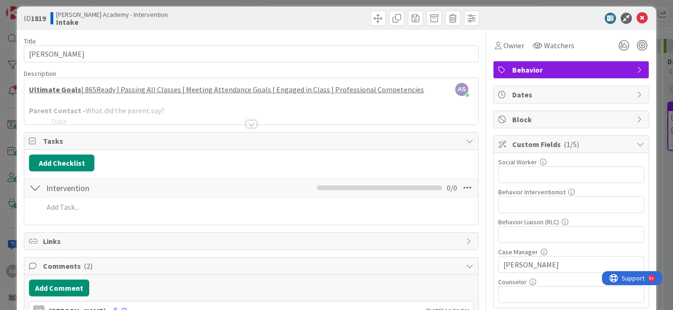
click at [246, 126] on div at bounding box center [251, 123] width 10 height 7
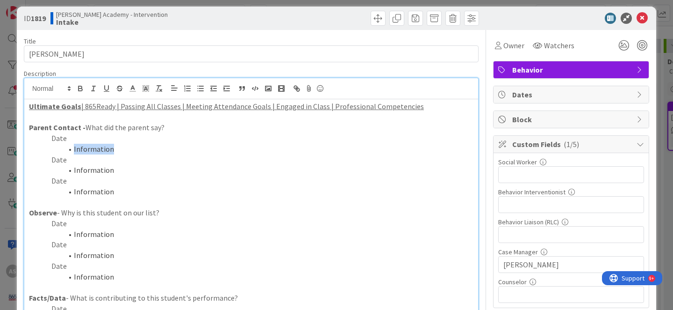
drag, startPoint x: 117, startPoint y: 152, endPoint x: 61, endPoint y: 150, distance: 56.2
click at [60, 150] on li "Information" at bounding box center [256, 149] width 433 height 11
click at [371, 14] on span at bounding box center [378, 18] width 15 height 15
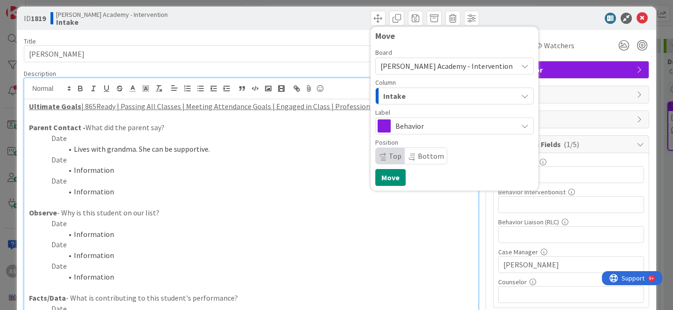
click at [407, 99] on div "Intake" at bounding box center [449, 95] width 137 height 15
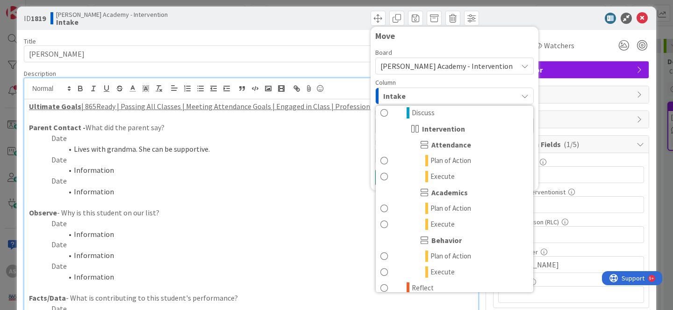
scroll to position [53, 0]
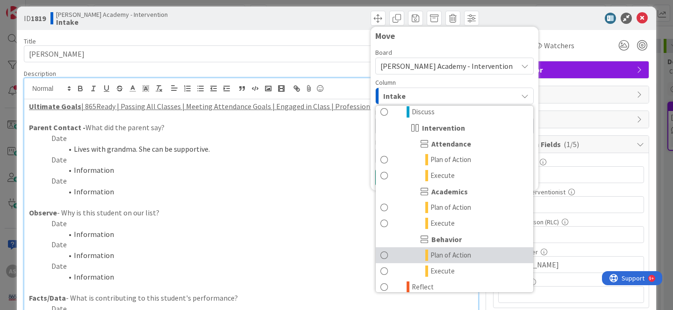
click at [447, 257] on span "Plan of Action" at bounding box center [451, 254] width 41 height 11
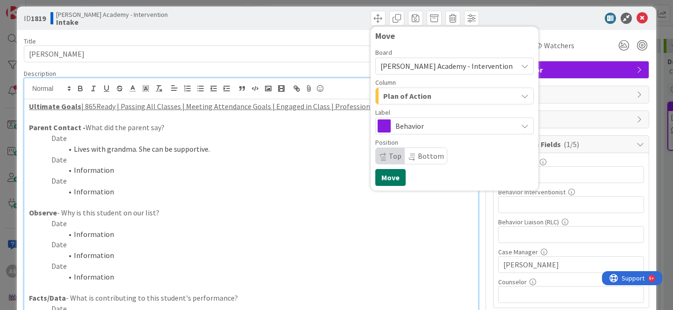
click at [377, 182] on button "Move" at bounding box center [390, 177] width 30 height 17
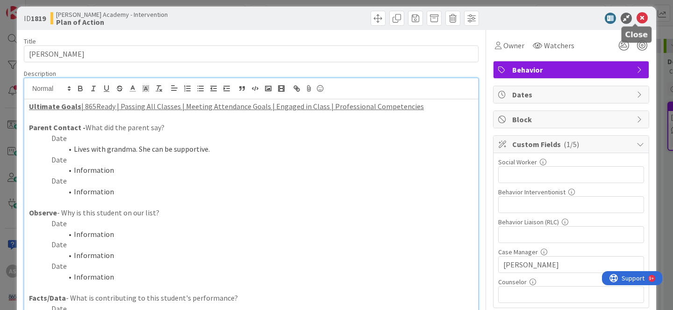
click at [637, 22] on icon at bounding box center [642, 18] width 11 height 11
